Goal: Find contact information: Find contact information

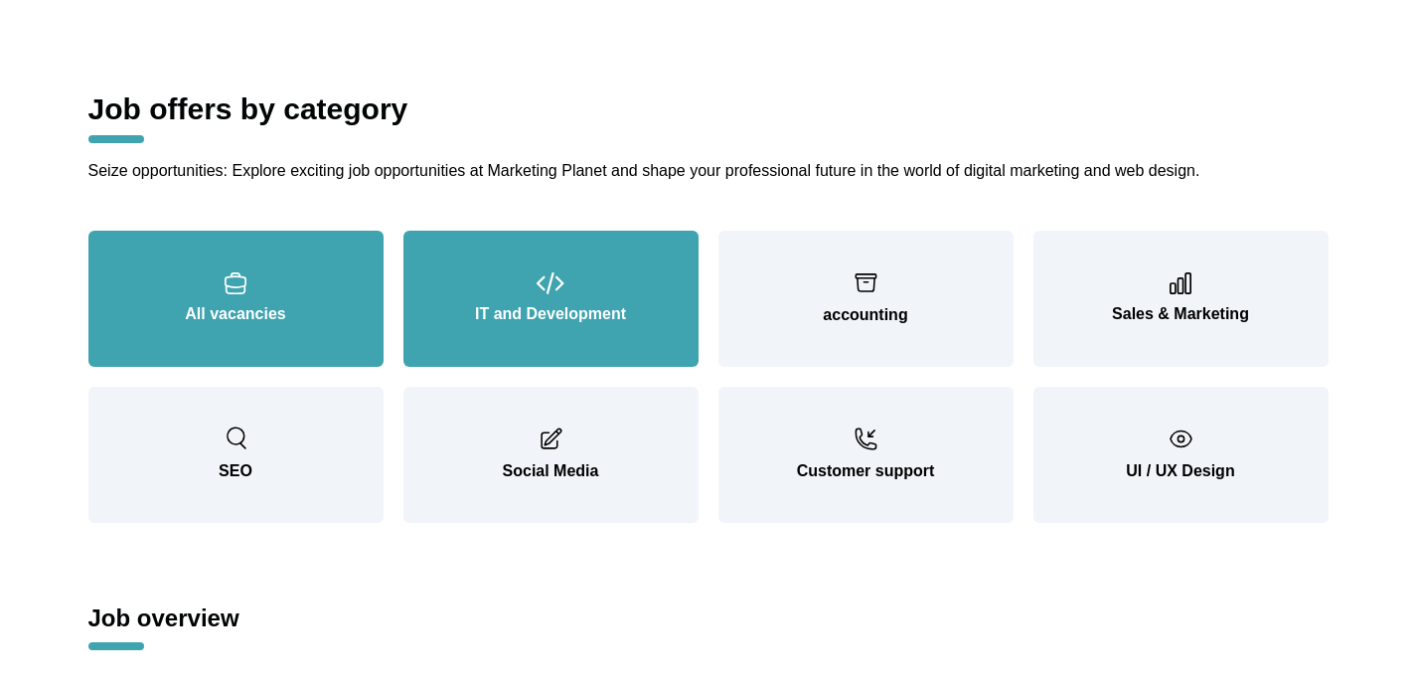
scroll to position [2185, 0]
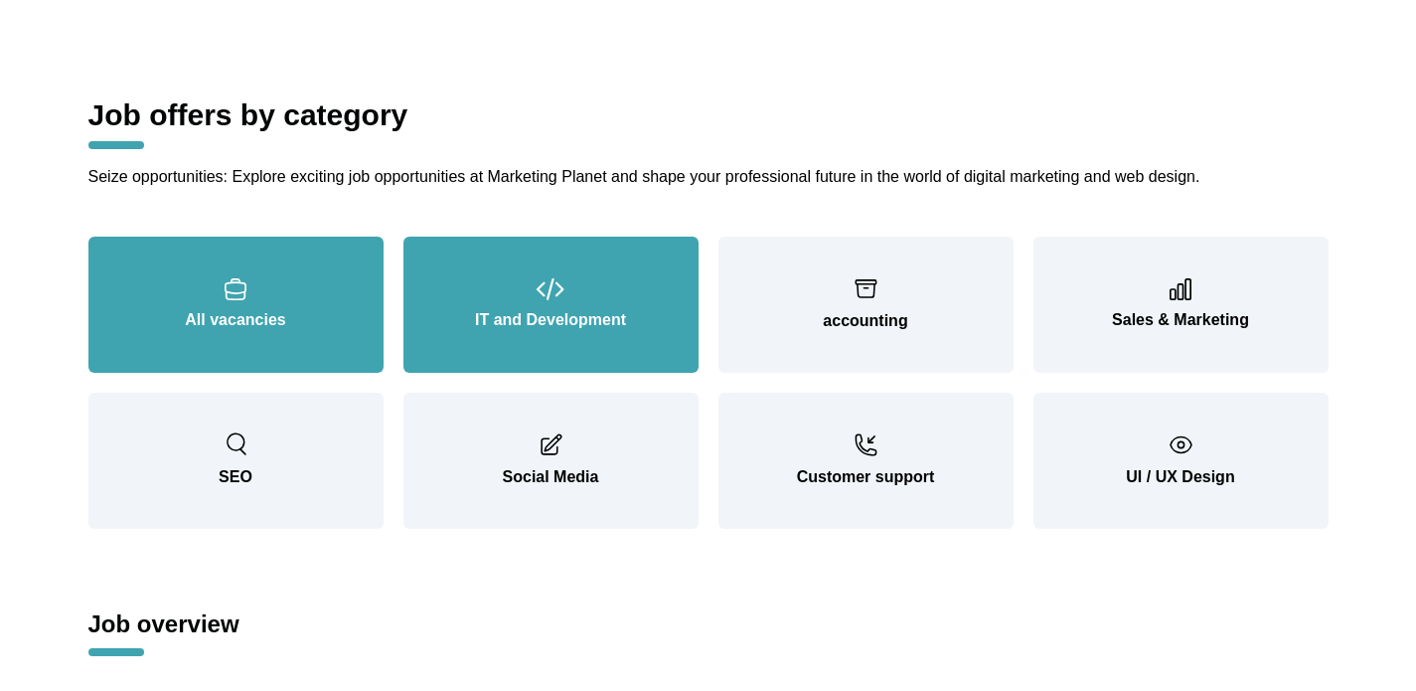
click at [484, 316] on font "IT and Development" at bounding box center [550, 319] width 151 height 17
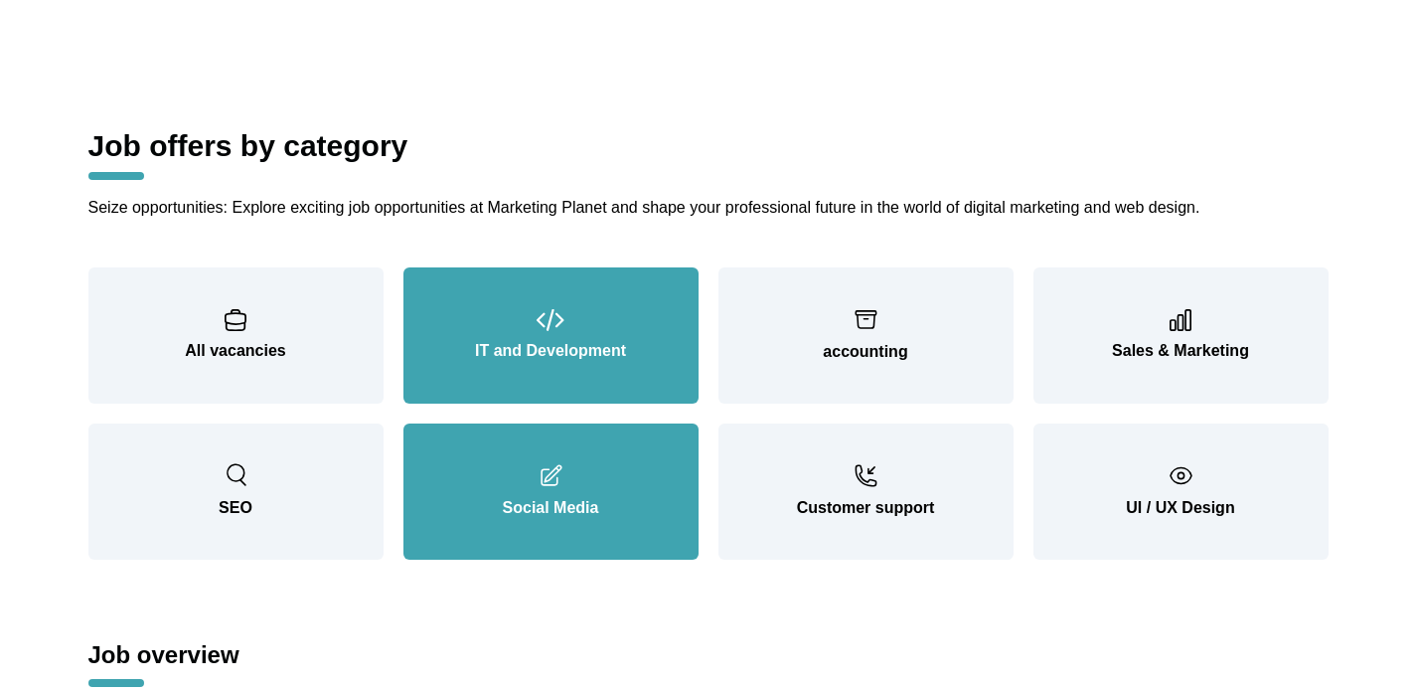
scroll to position [2153, 0]
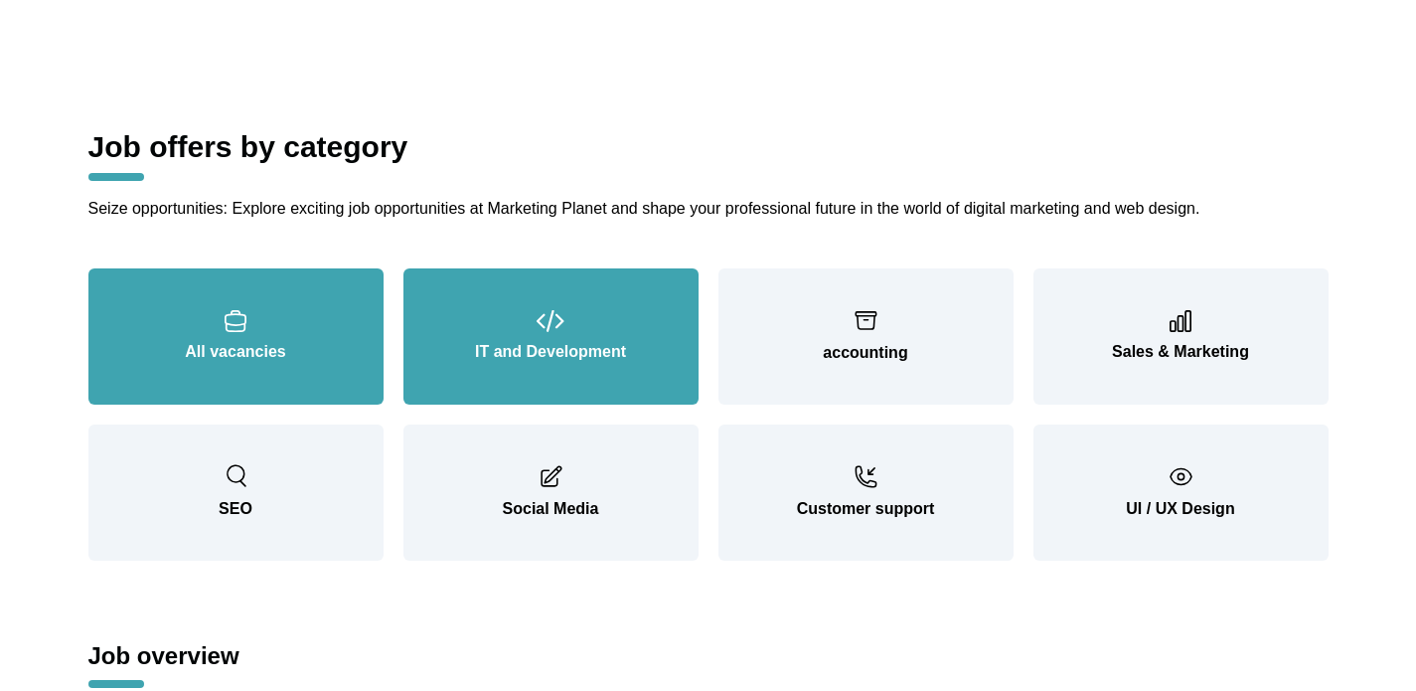
click at [300, 370] on button "All vacancies" at bounding box center [235, 336] width 295 height 136
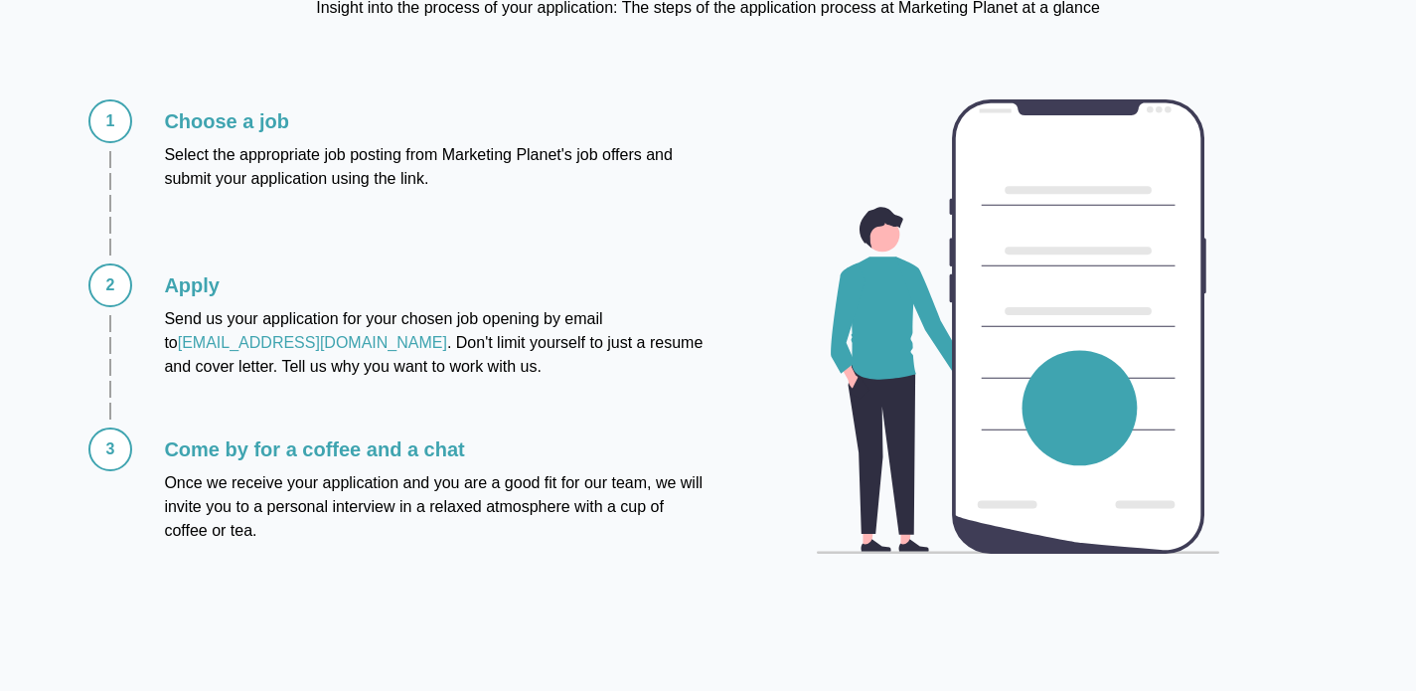
scroll to position [4131, 0]
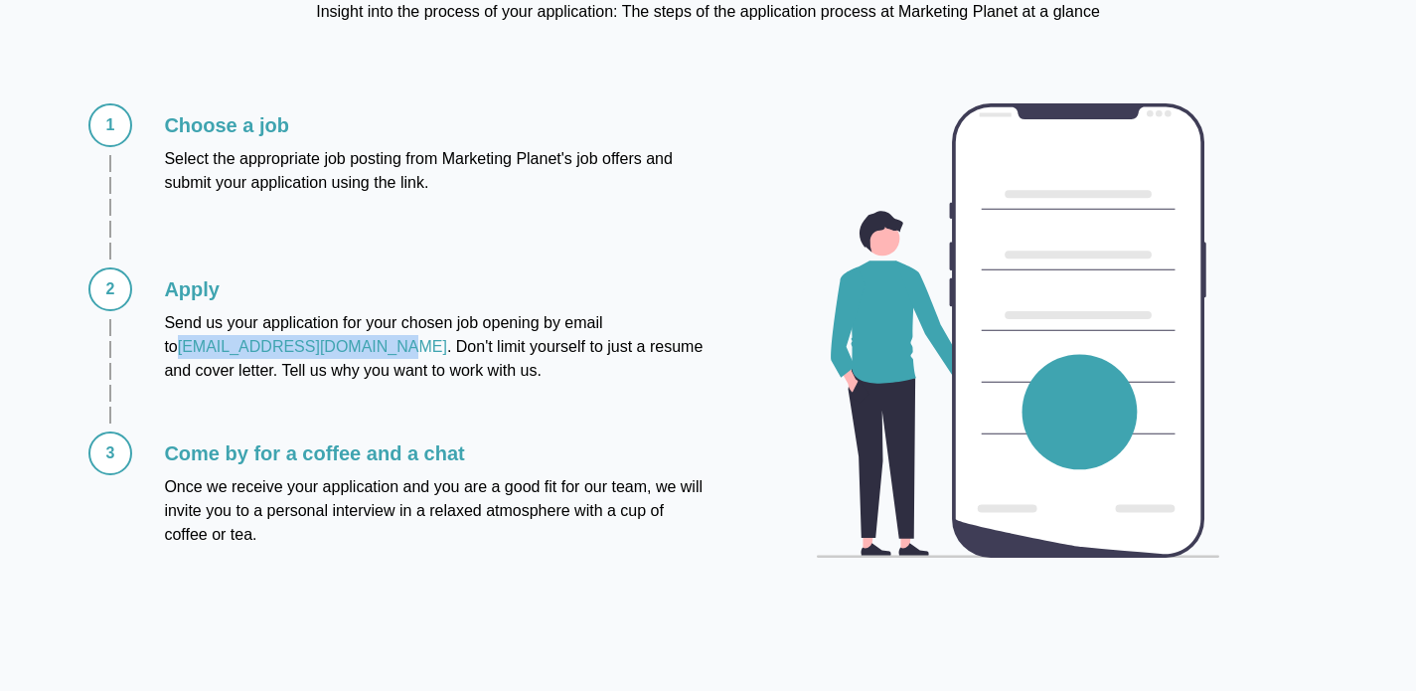
drag, startPoint x: 153, startPoint y: 351, endPoint x: 363, endPoint y: 352, distance: 209.7
click at [363, 352] on div "Apply Send us your application for your chosen job opening by email to [EMAIL_A…" at bounding box center [419, 345] width 575 height 156
copy font "[EMAIL_ADDRESS][DOMAIN_NAME]"
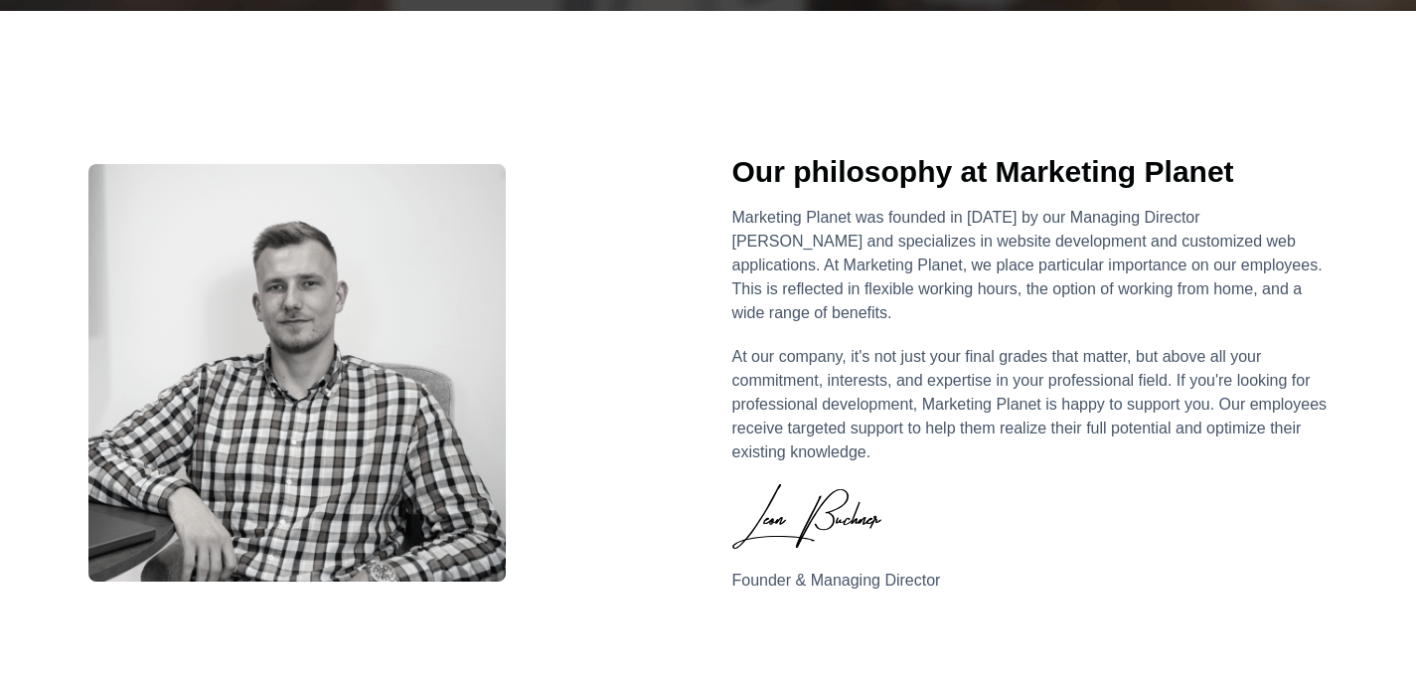
scroll to position [0, 0]
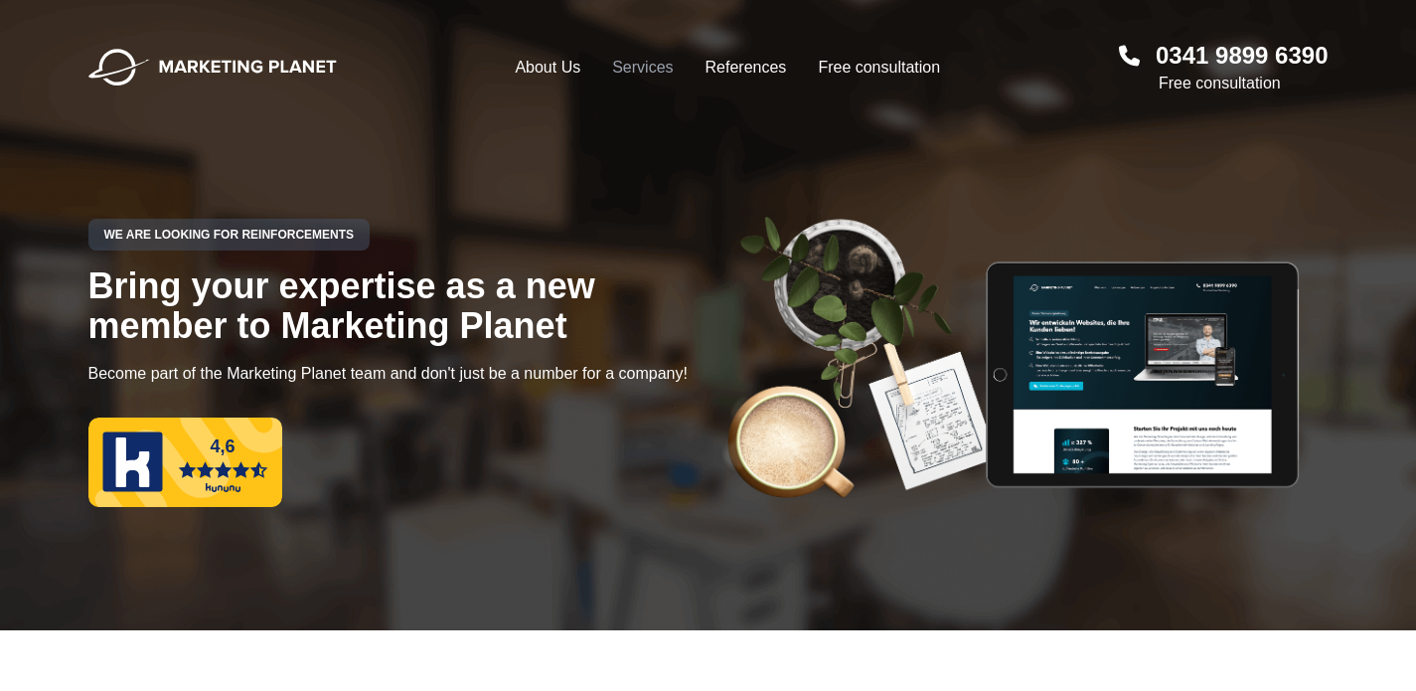
click at [626, 71] on font "Services" at bounding box center [642, 67] width 61 height 17
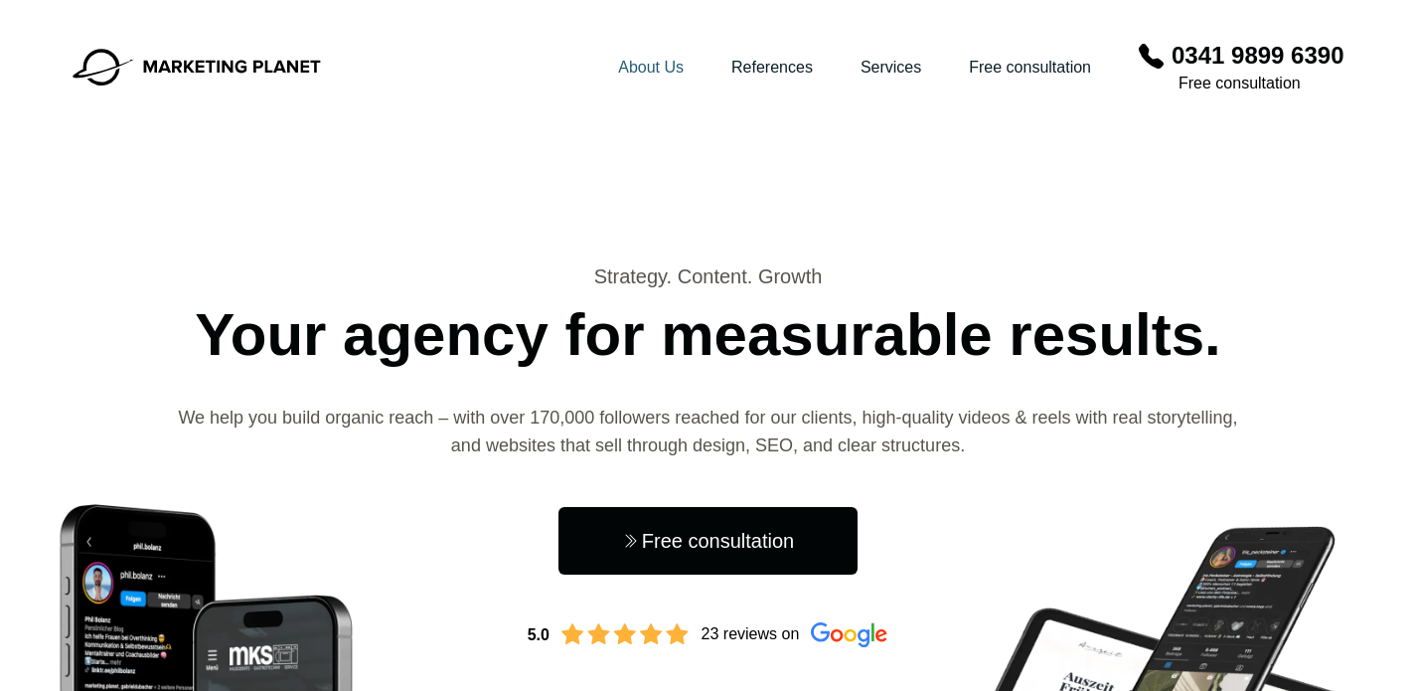
click at [633, 67] on font "About Us" at bounding box center [651, 67] width 66 height 17
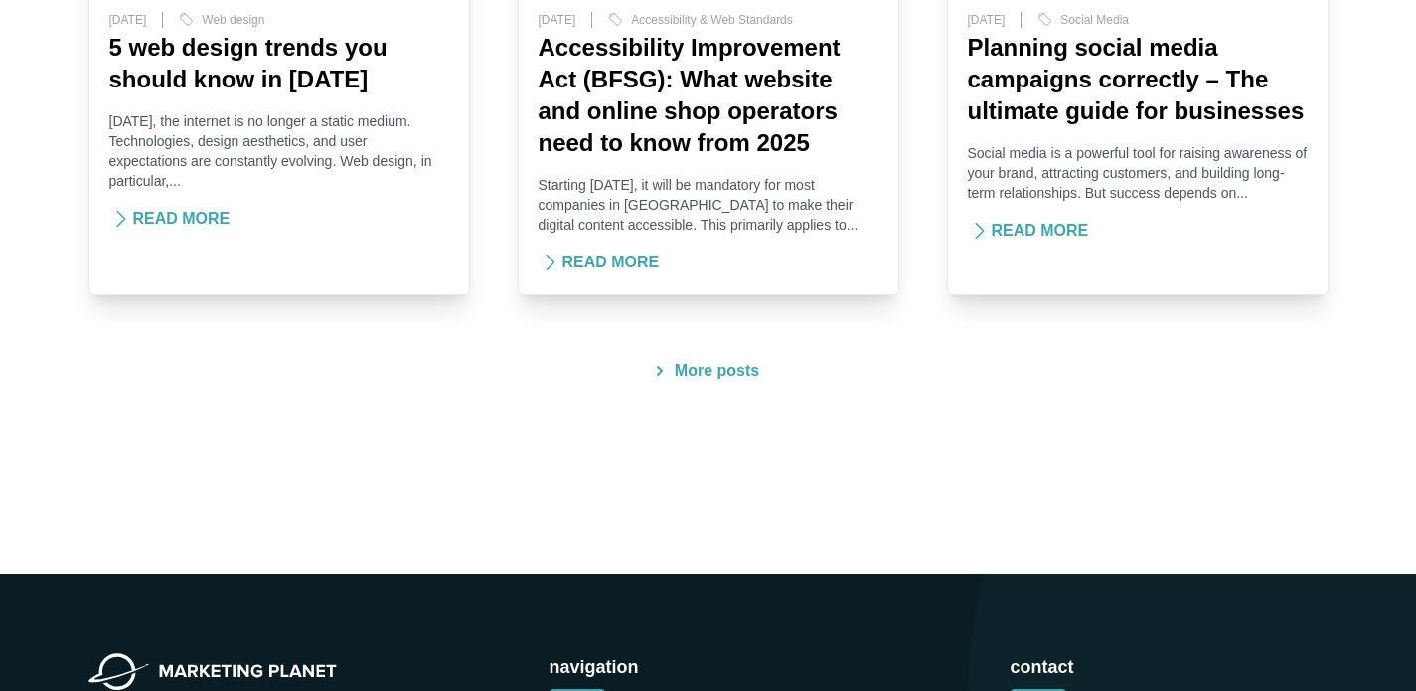
scroll to position [5713, 0]
